Goal: Obtain resource: Obtain resource

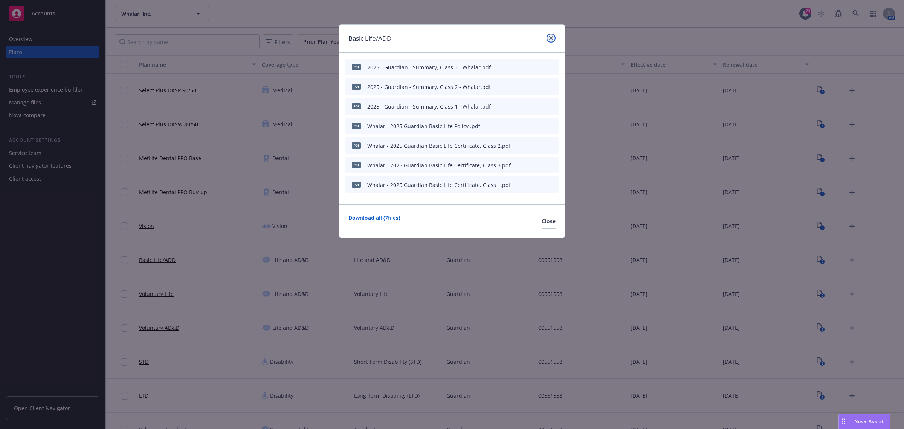
click at [552, 35] on link "close" at bounding box center [551, 38] width 9 height 9
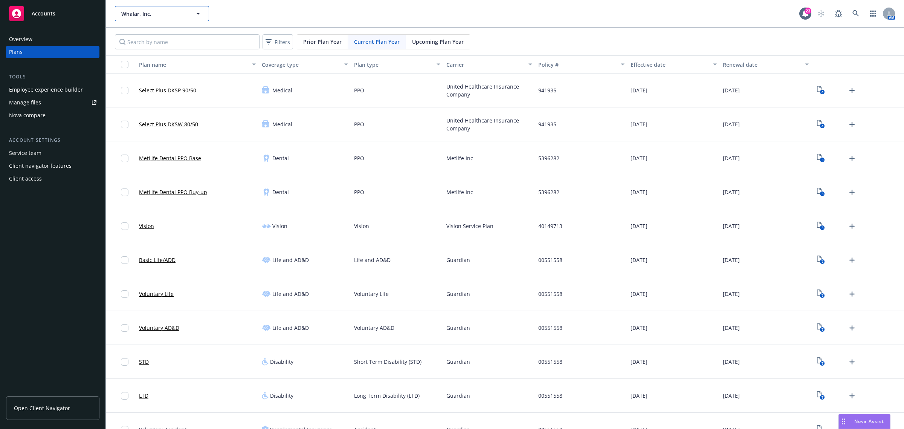
click at [162, 14] on span "Whalar, Inc." at bounding box center [153, 14] width 65 height 8
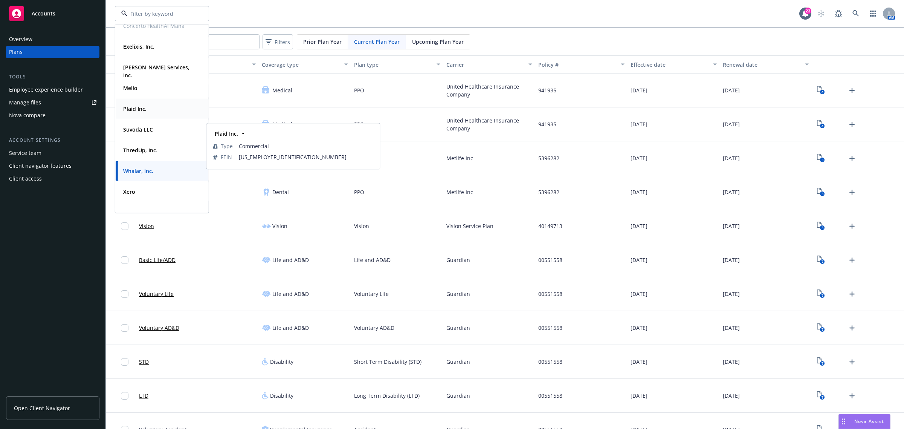
scroll to position [55, 0]
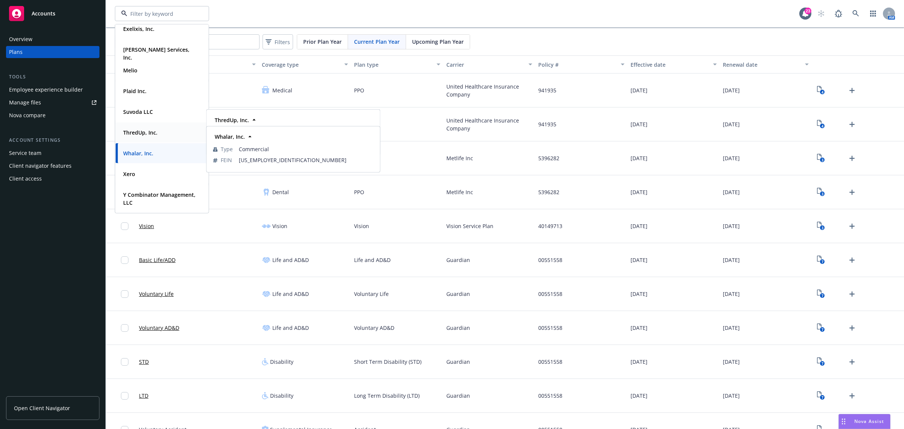
click at [145, 133] on strong "ThredUp, Inc." at bounding box center [140, 132] width 34 height 7
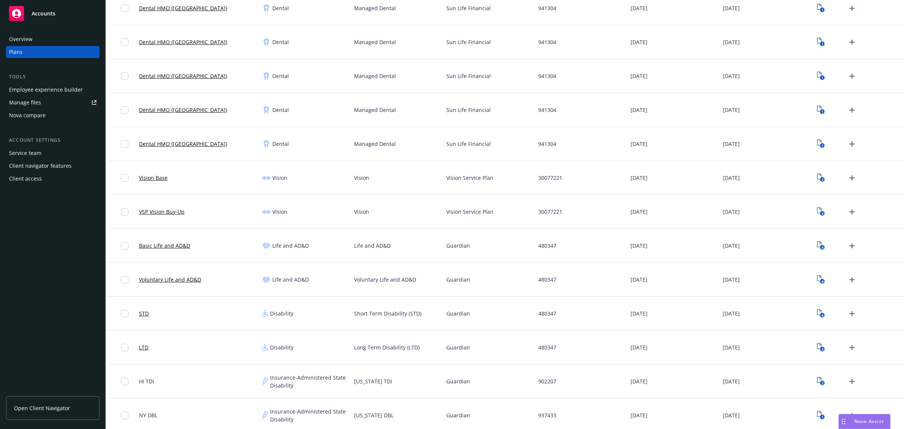
scroll to position [565, 0]
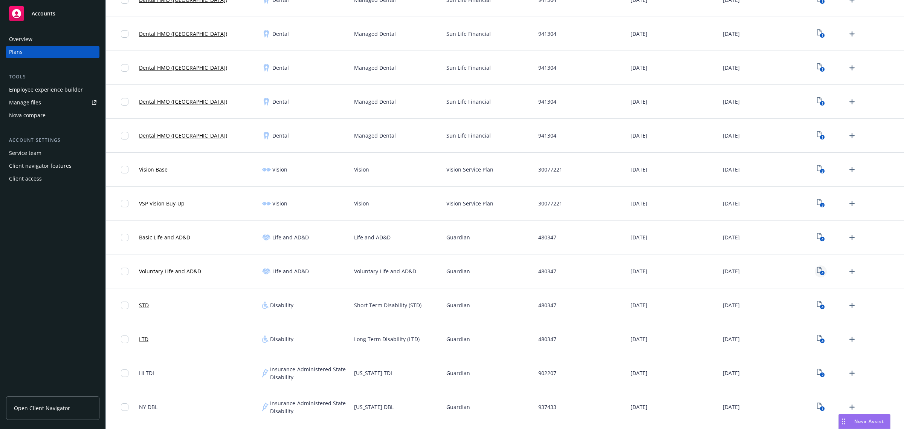
click at [817, 272] on icon "4" at bounding box center [821, 271] width 8 height 9
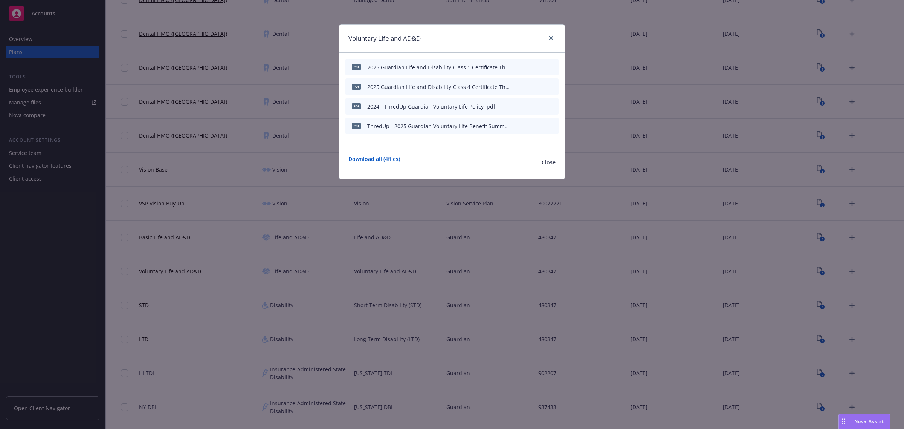
click at [539, 125] on icon "preview file" at bounding box center [539, 125] width 7 height 5
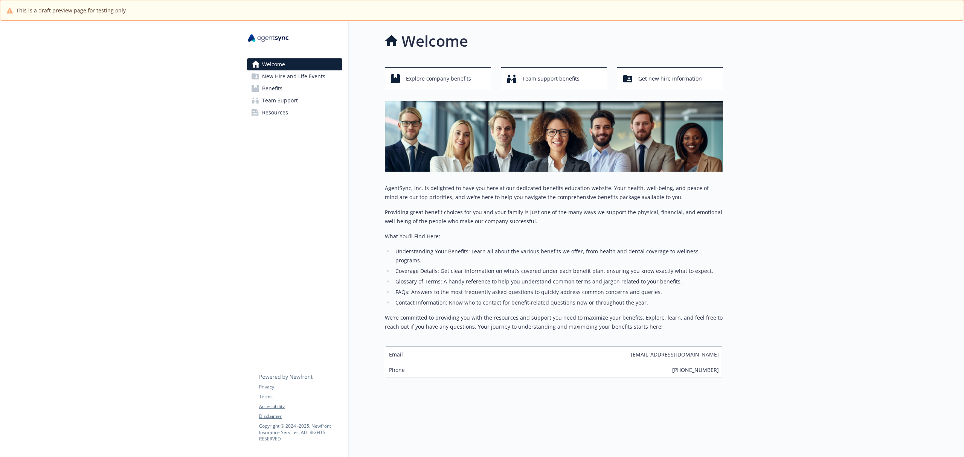
click at [280, 90] on span "Benefits" at bounding box center [272, 88] width 20 height 12
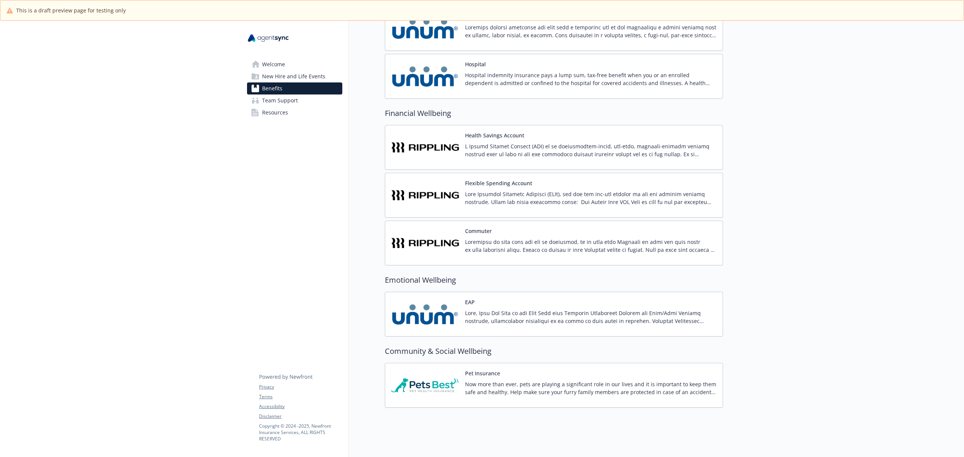
scroll to position [782, 0]
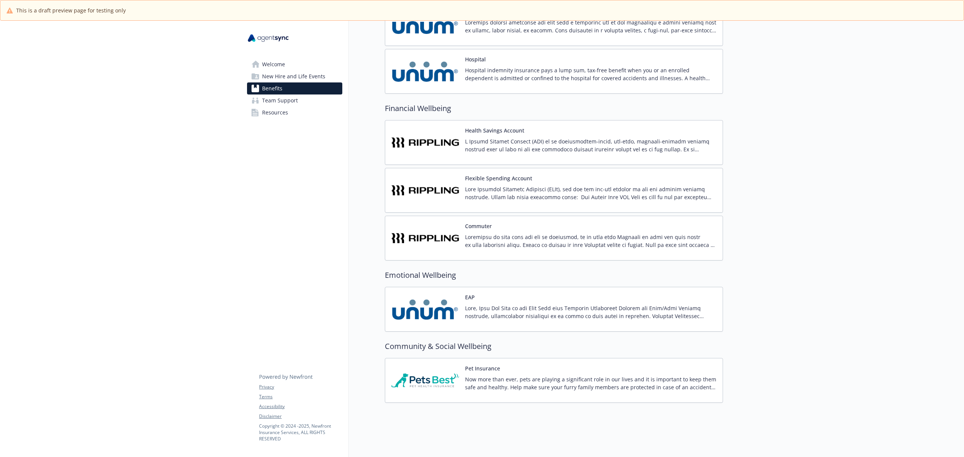
click at [455, 380] on img at bounding box center [425, 381] width 68 height 32
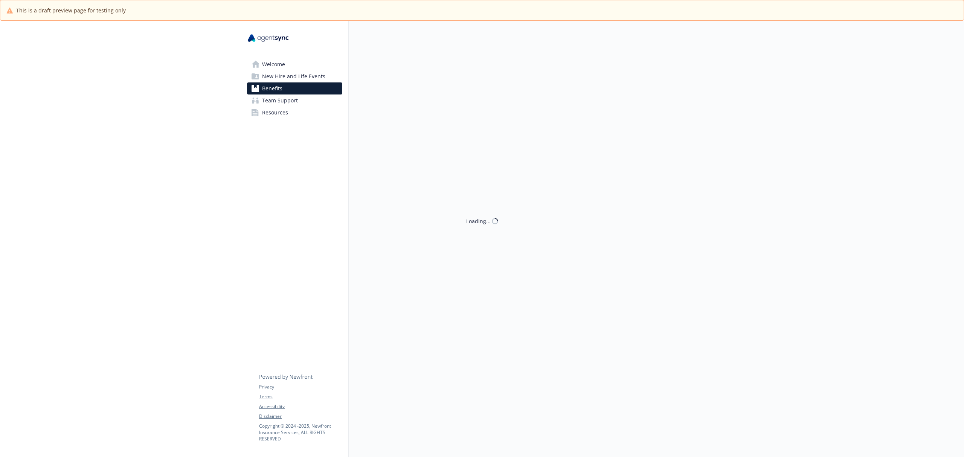
scroll to position [782, 0]
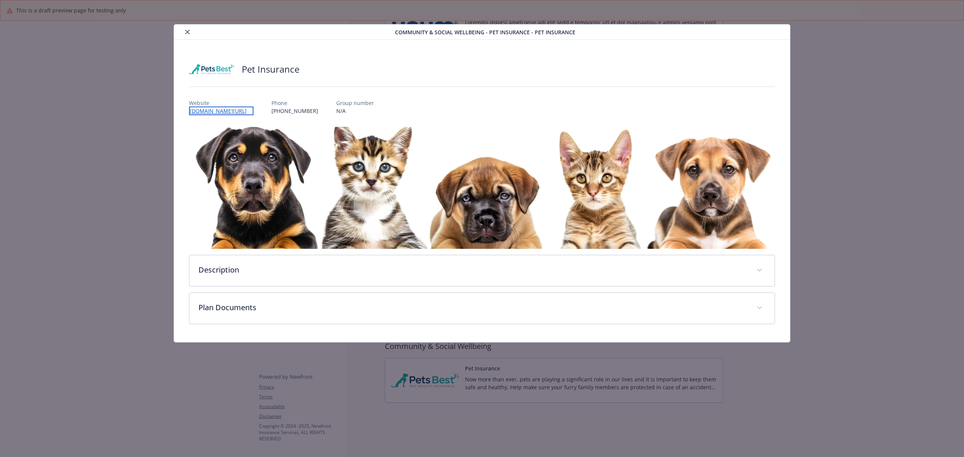
click at [225, 112] on link "[DOMAIN_NAME][URL]" at bounding box center [221, 111] width 64 height 9
